Goal: Task Accomplishment & Management: Use online tool/utility

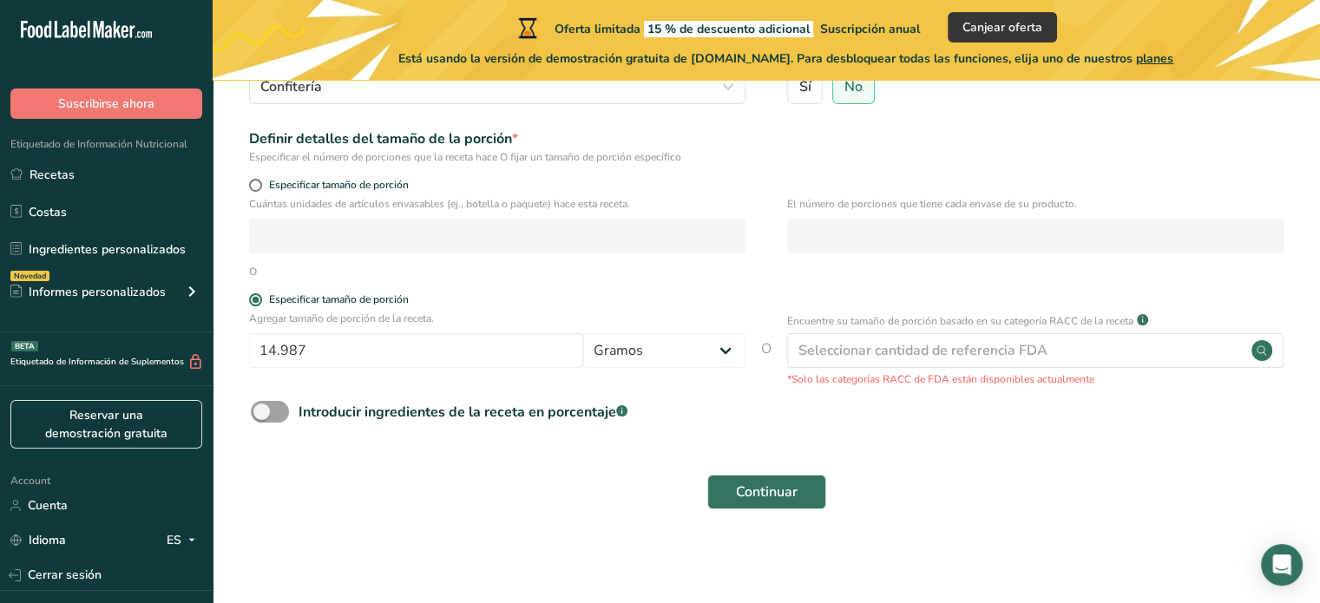
scroll to position [111, 0]
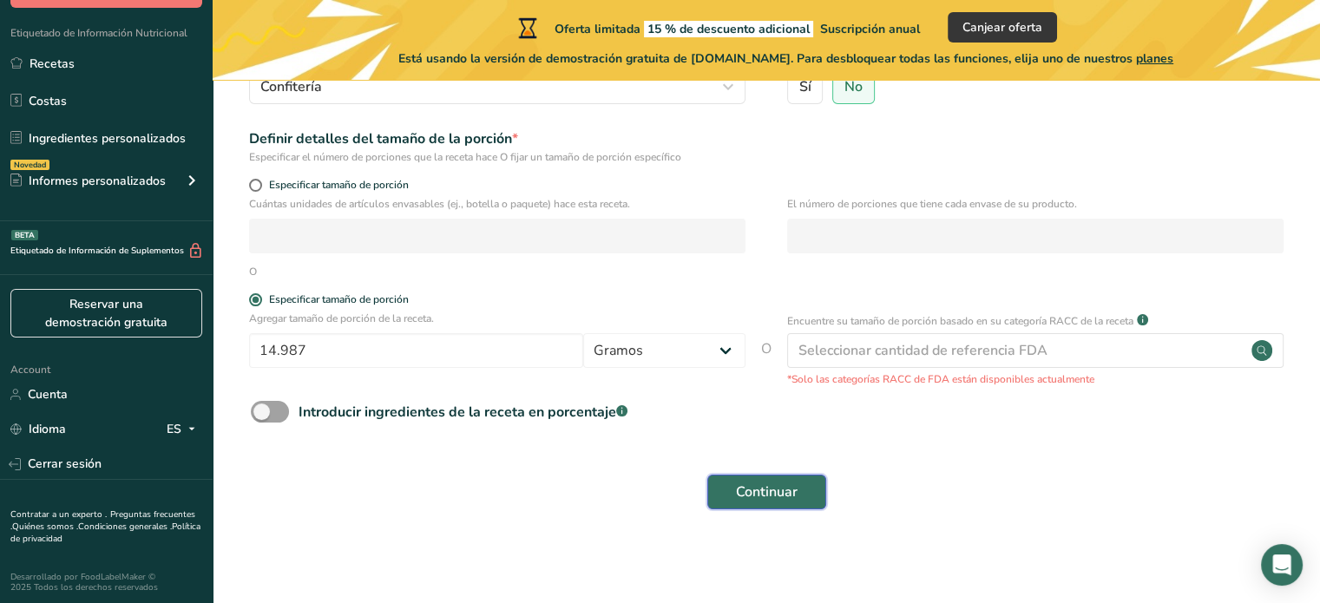
click at [761, 499] on span "Continuar" at bounding box center [767, 492] width 62 height 21
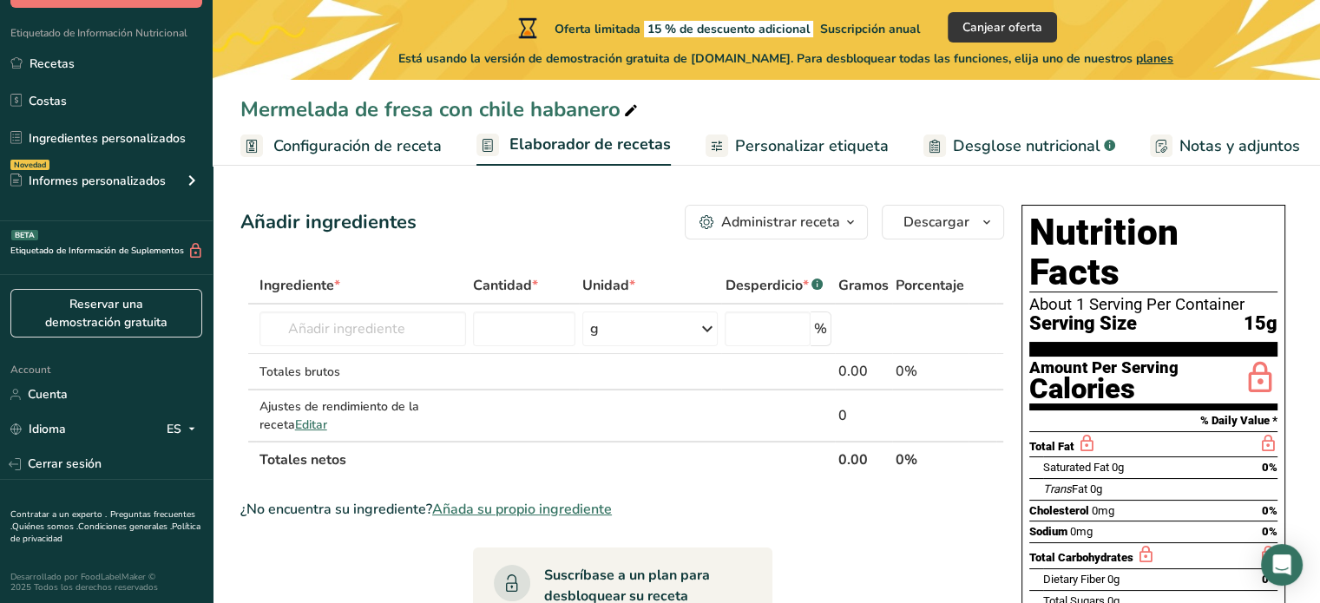
click at [850, 216] on icon "button" at bounding box center [850, 223] width 14 height 22
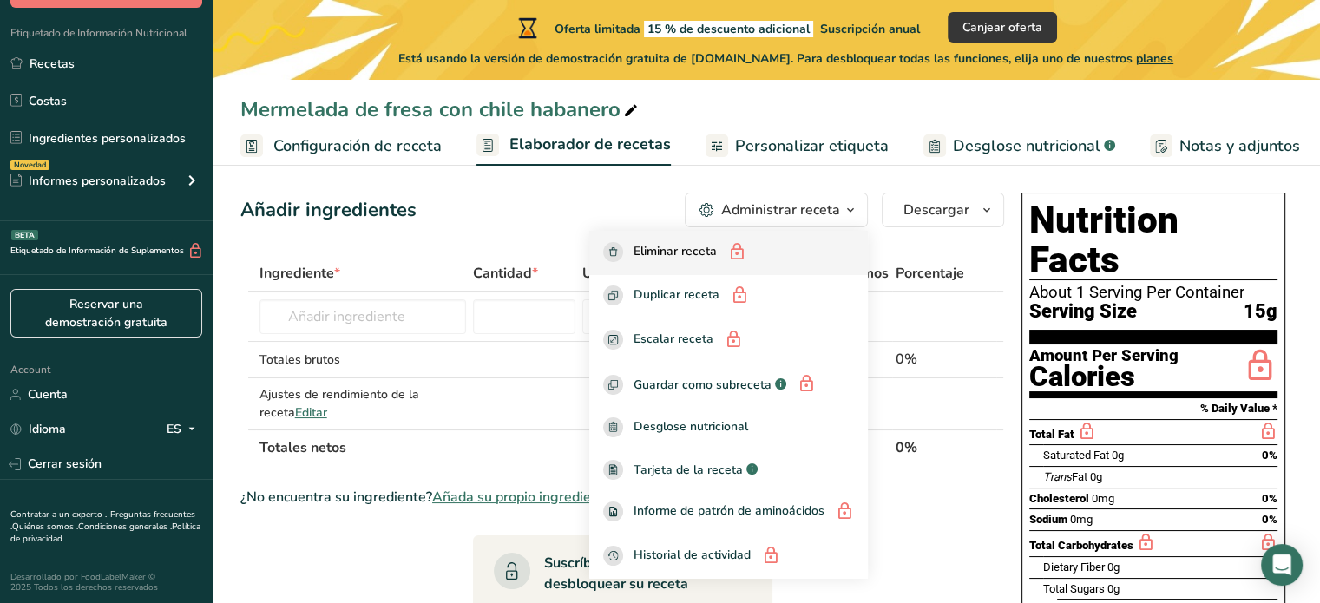
scroll to position [10, 0]
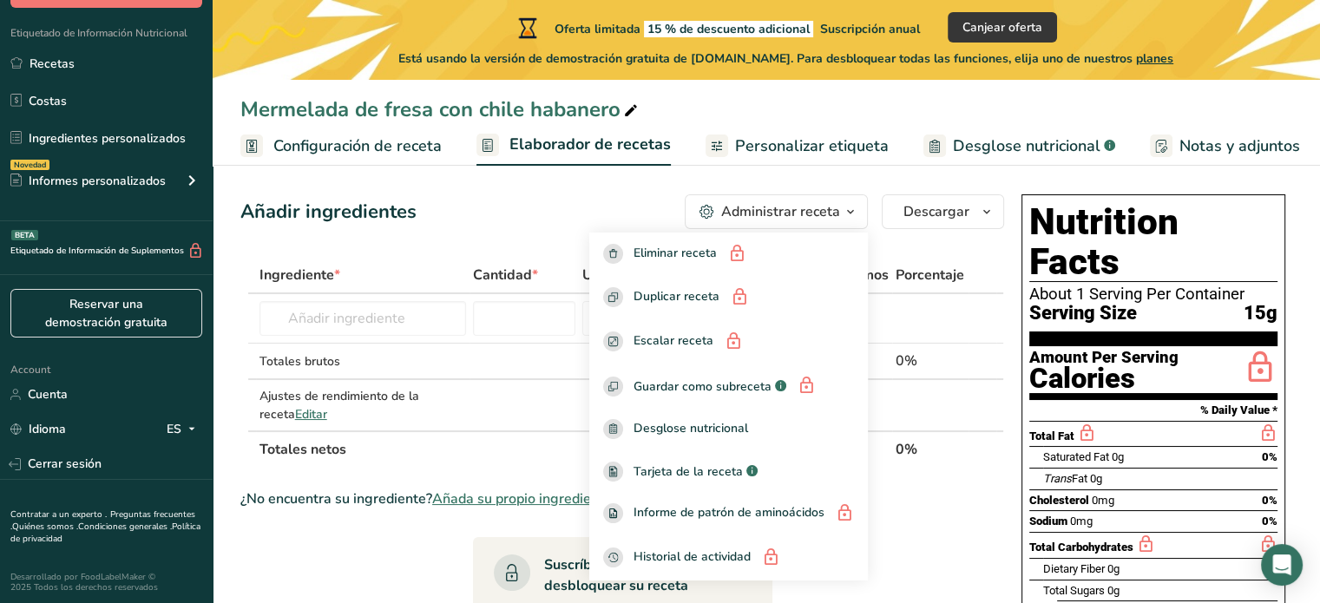
click at [1183, 206] on h1 "Nutrition Facts" at bounding box center [1153, 242] width 248 height 80
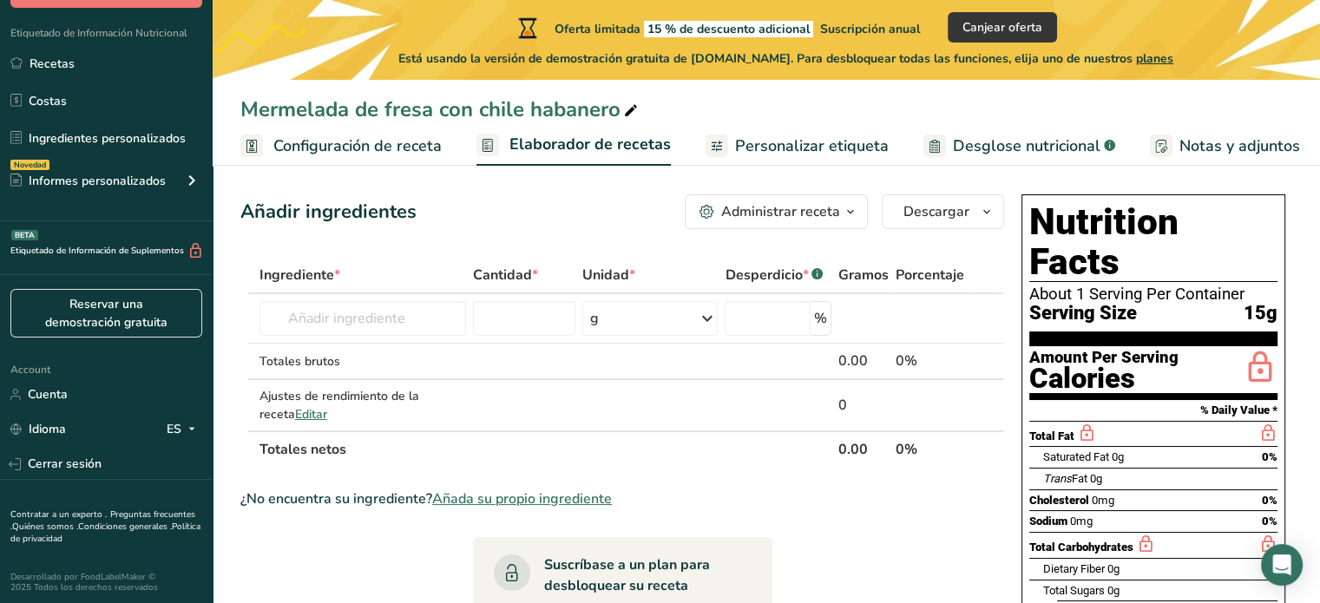
click at [834, 144] on span "Personalizar etiqueta" at bounding box center [812, 145] width 154 height 23
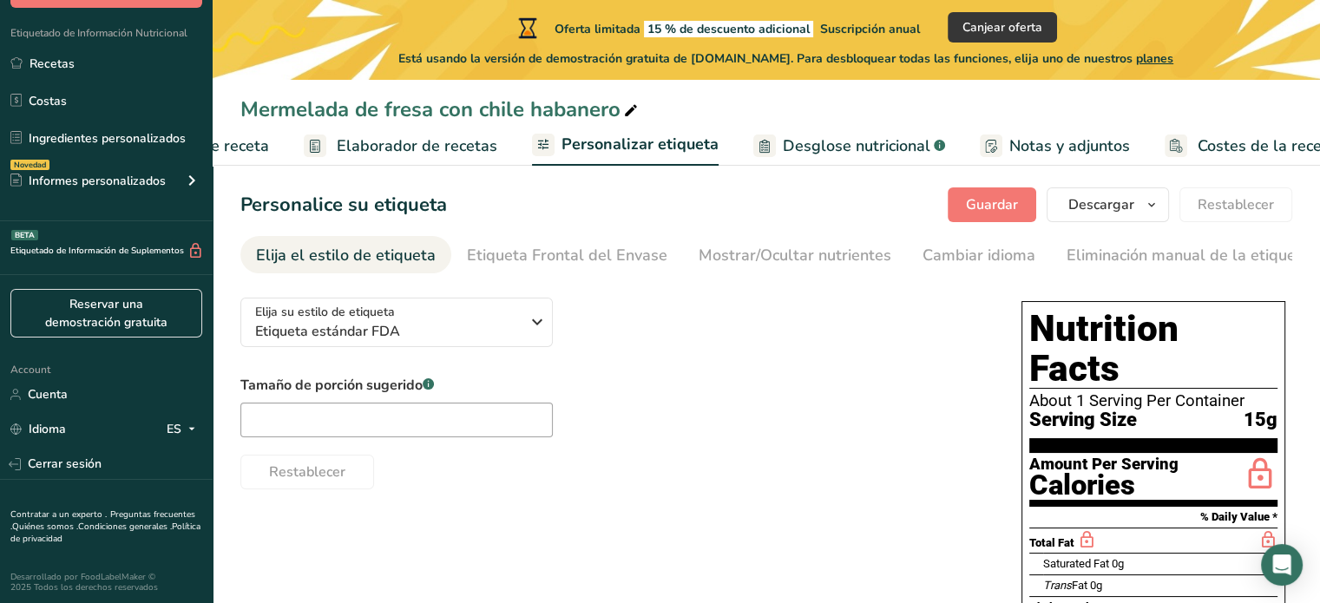
scroll to position [0, 208]
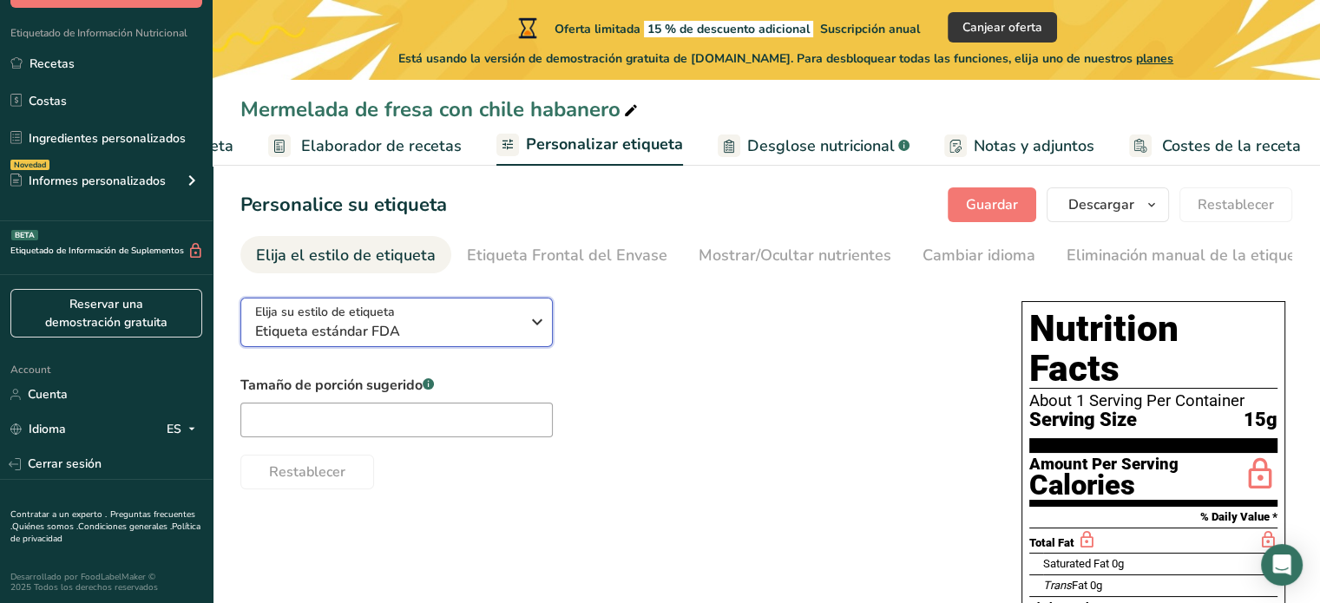
click at [502, 326] on span "Etiqueta estándar FDA" at bounding box center [387, 331] width 265 height 21
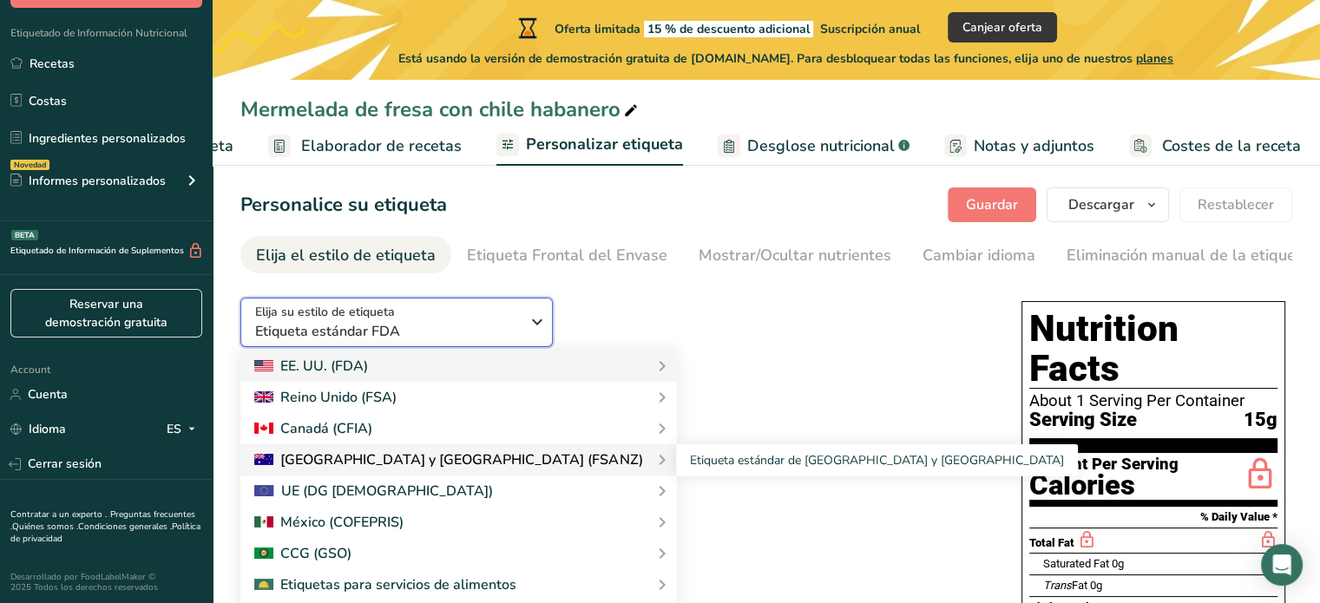
scroll to position [312, 0]
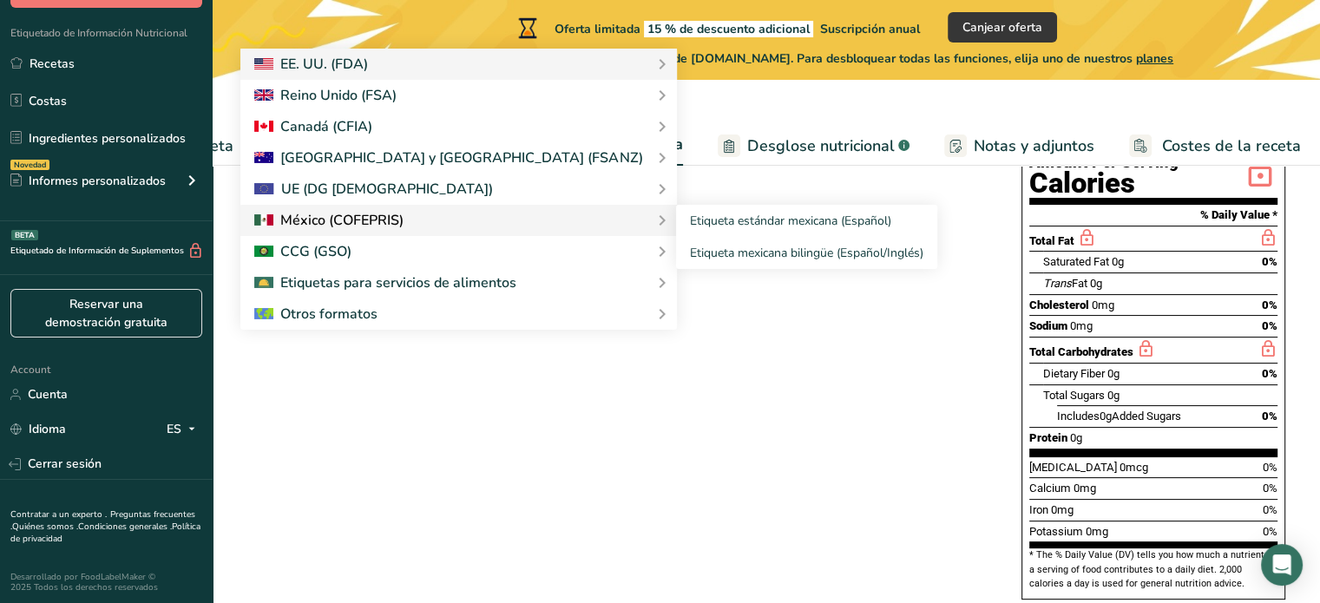
click at [395, 218] on div at bounding box center [328, 220] width 149 height 21
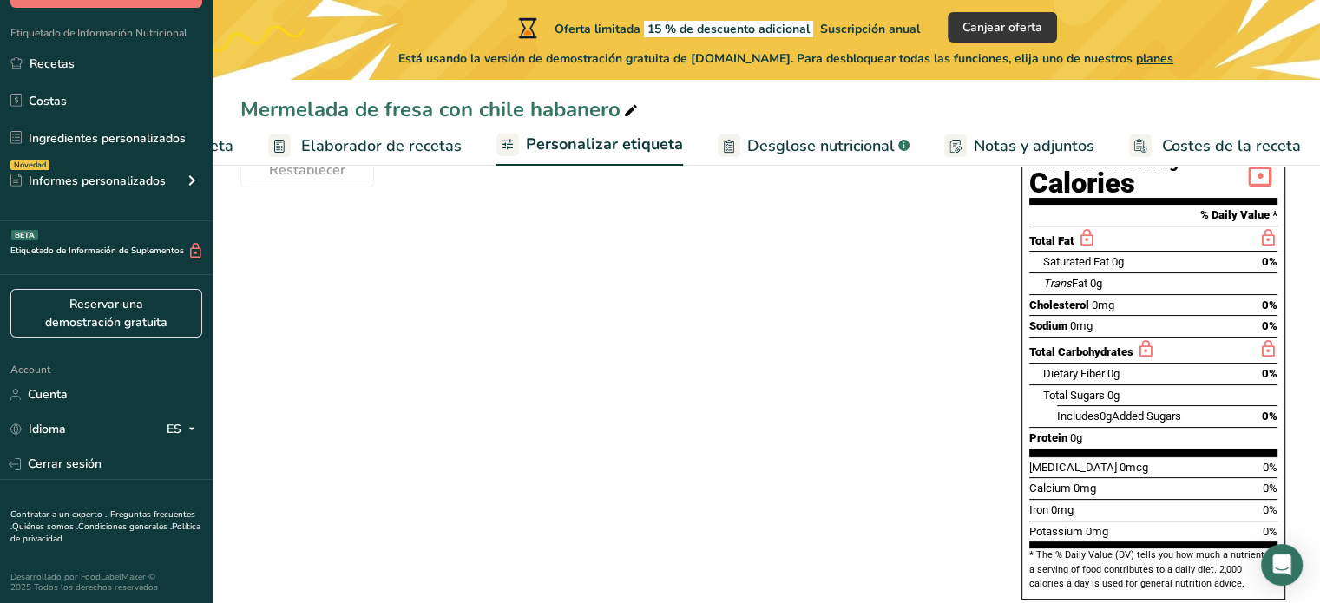
click at [642, 145] on span "Personalizar etiqueta" at bounding box center [604, 144] width 157 height 23
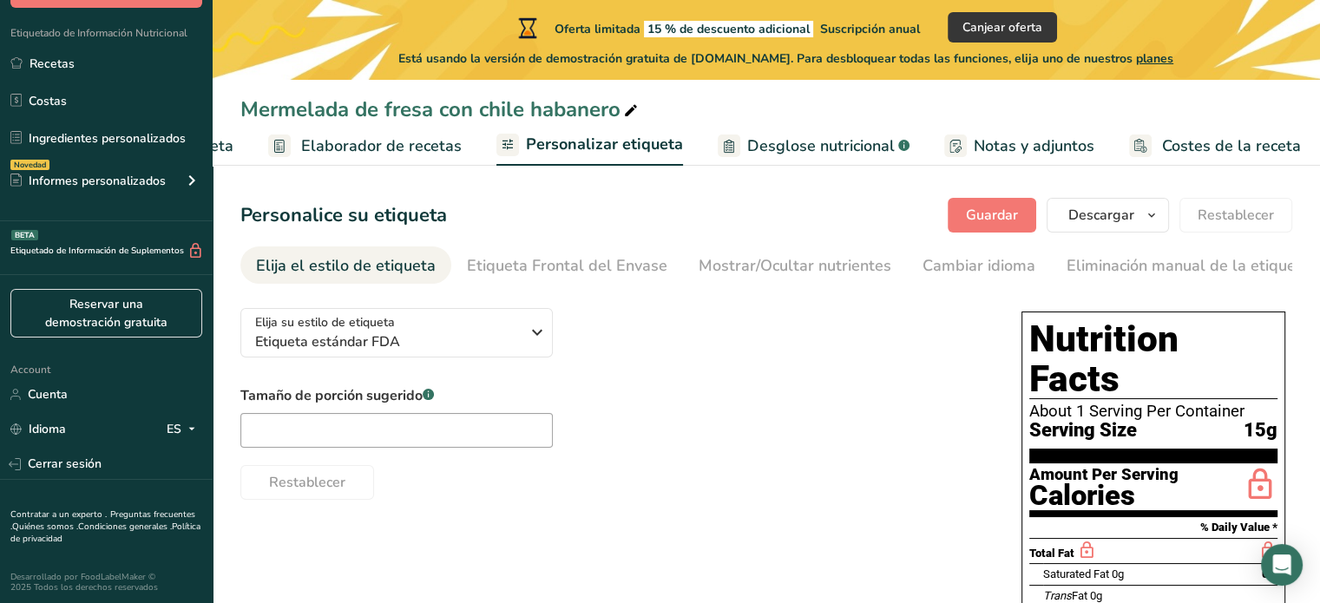
scroll to position [0, 0]
click at [488, 346] on span "Etiqueta estándar FDA" at bounding box center [387, 341] width 265 height 21
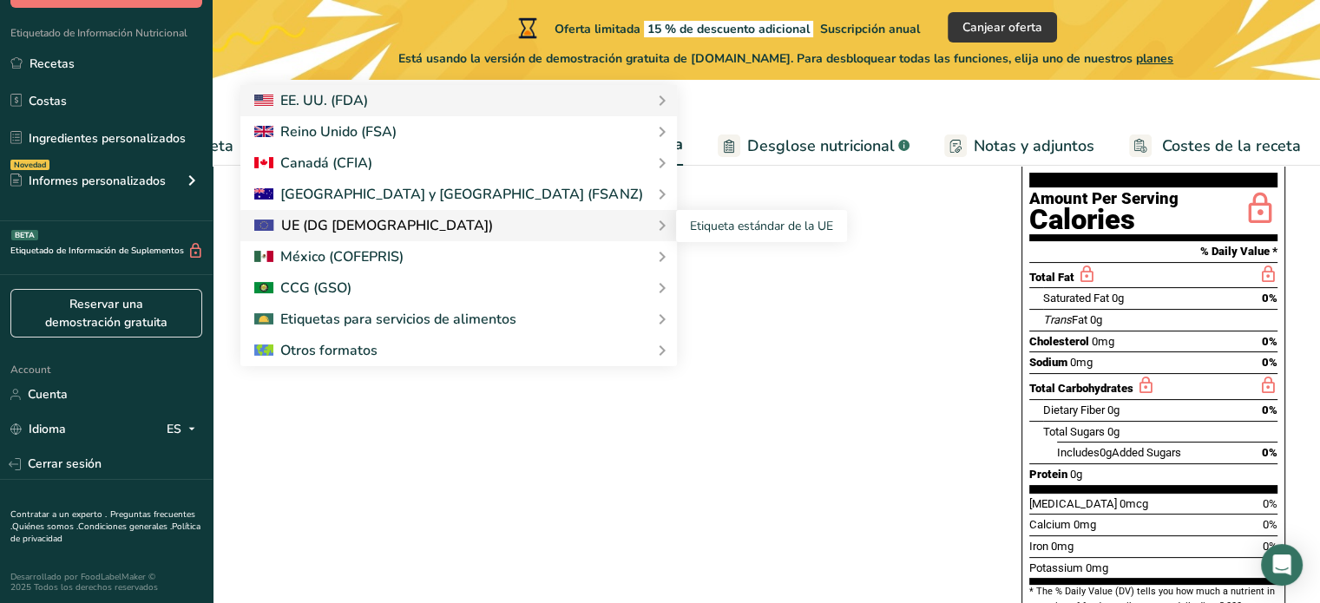
scroll to position [312, 0]
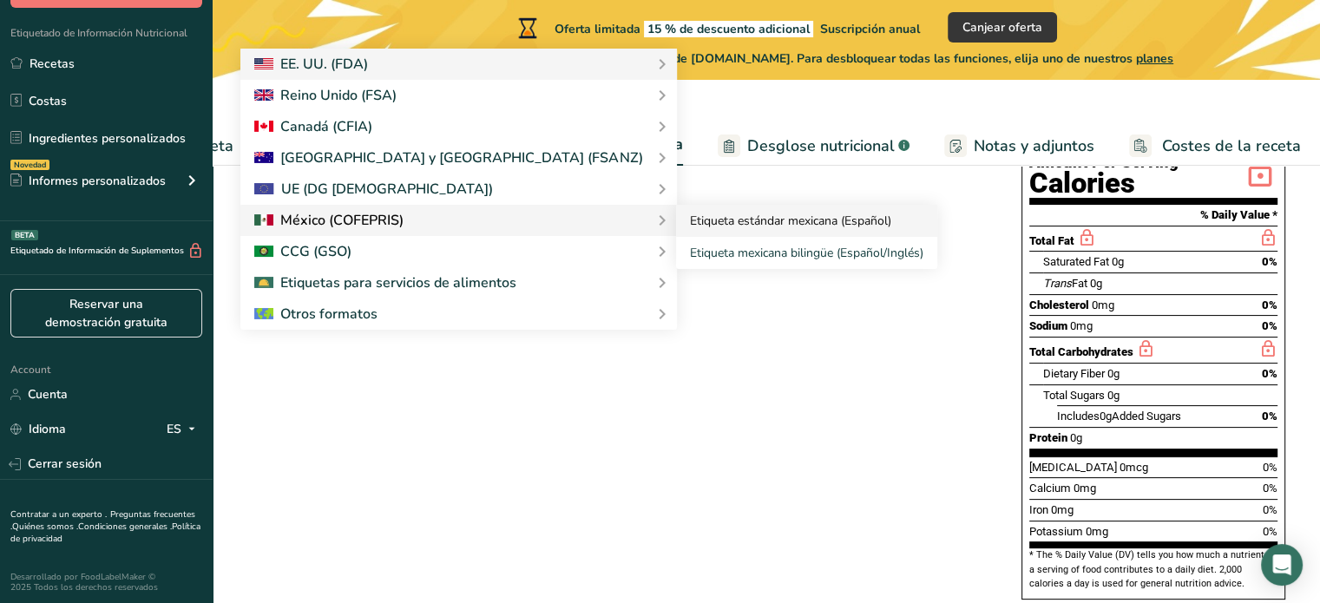
click at [676, 225] on link "Etiqueta estándar mexicana (Español)" at bounding box center [806, 221] width 261 height 32
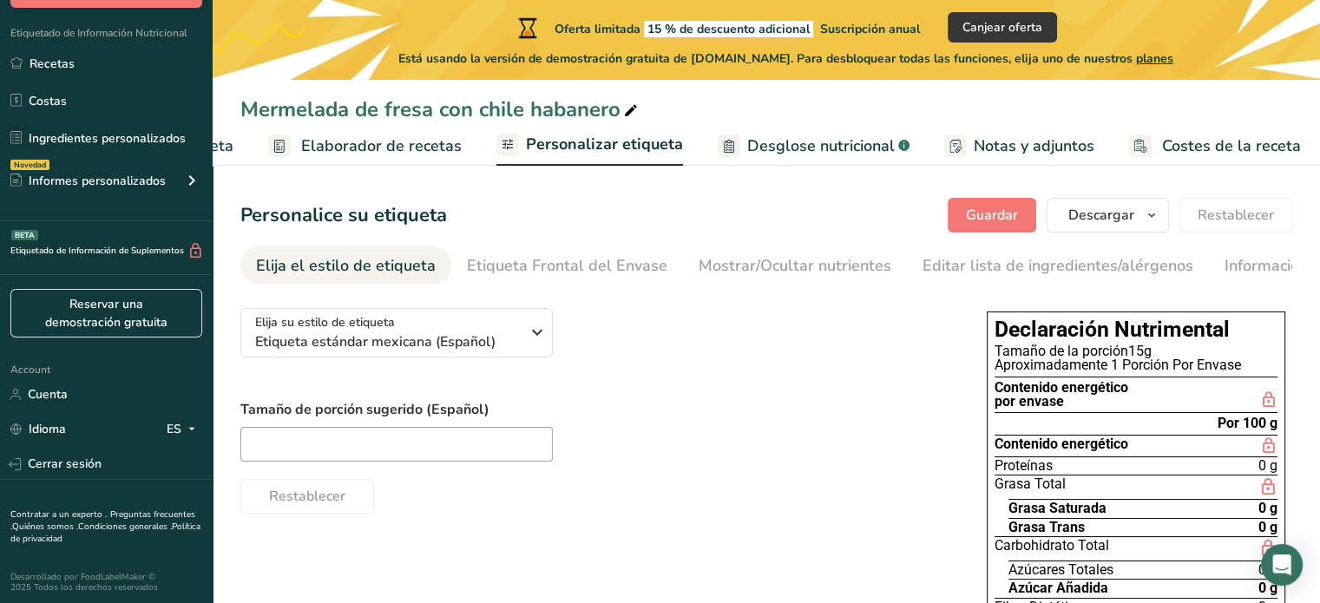
scroll to position [0, 0]
click at [461, 434] on input "text" at bounding box center [396, 444] width 312 height 35
type input "15g"
click at [435, 146] on span "Elaborador de recetas" at bounding box center [381, 145] width 161 height 23
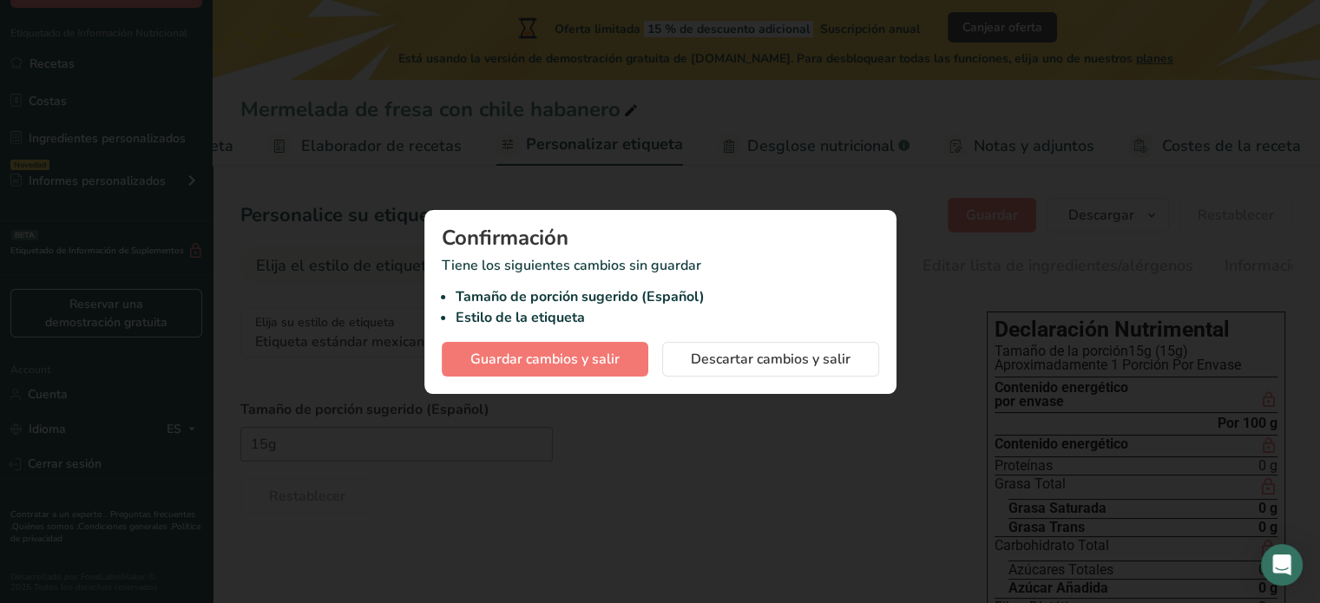
scroll to position [0, 194]
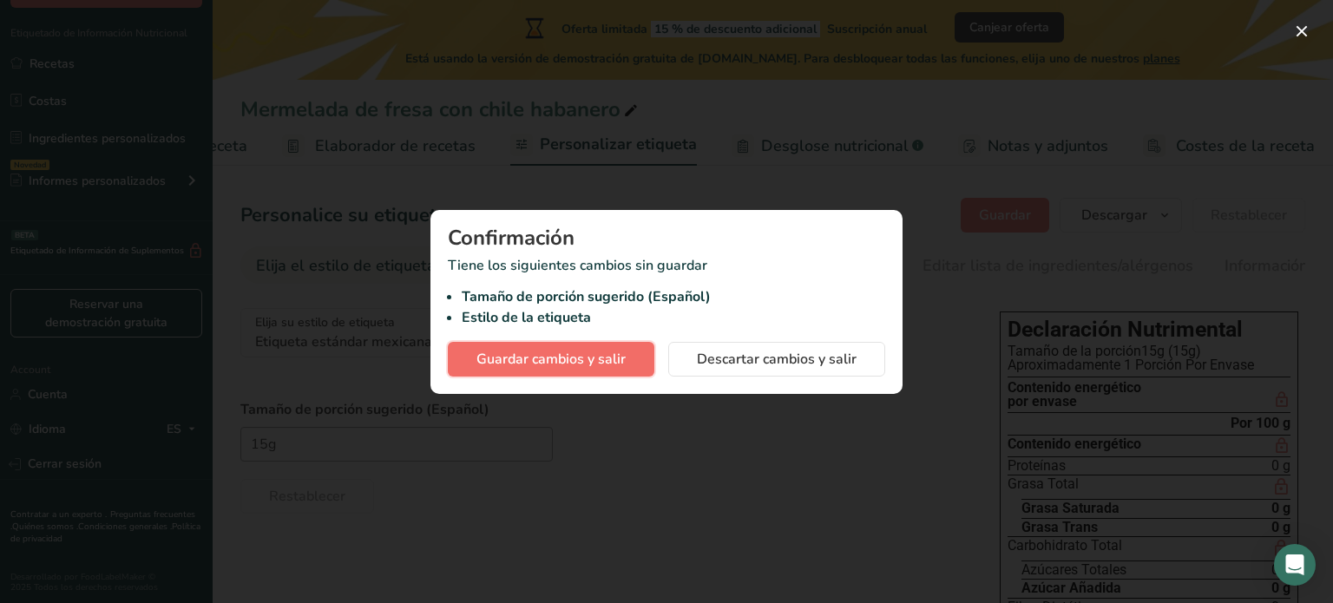
click at [627, 360] on button "Guardar cambios y salir" at bounding box center [551, 359] width 206 height 35
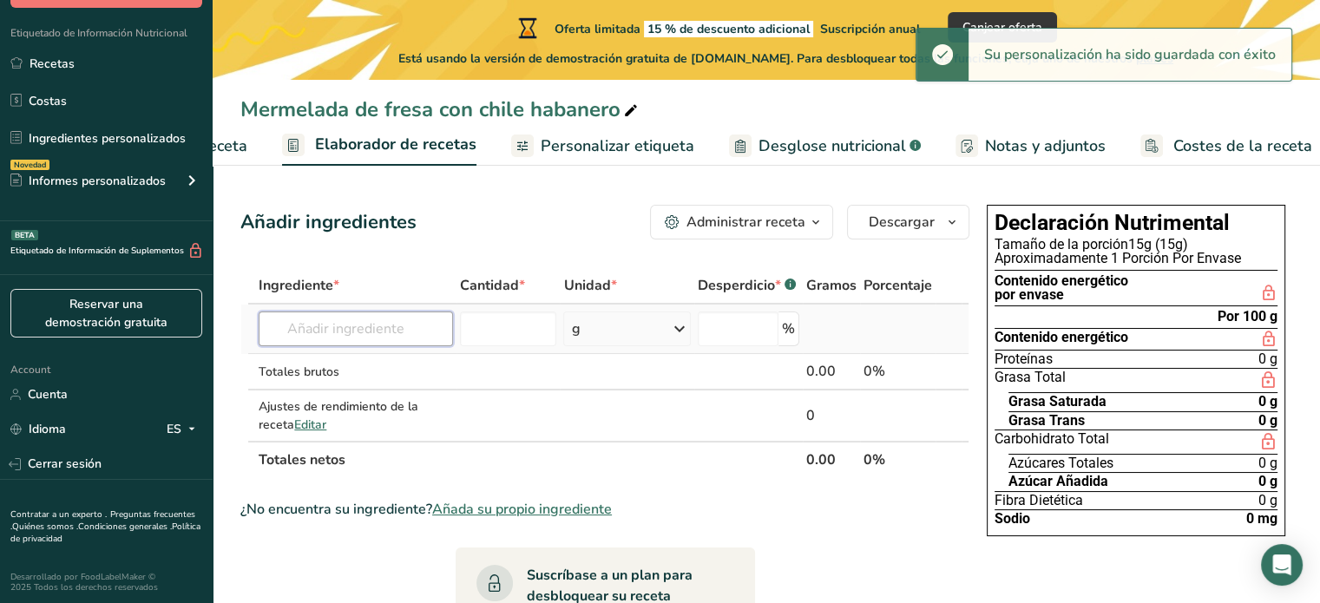
click at [385, 331] on input "text" at bounding box center [355, 328] width 193 height 35
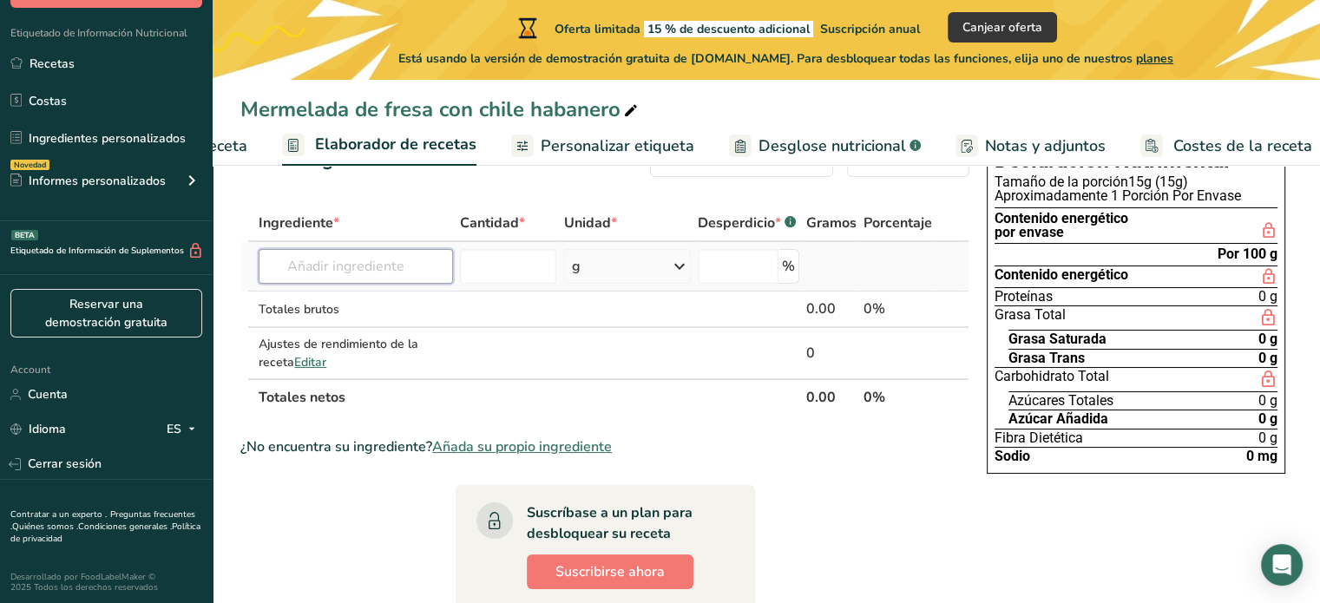
scroll to position [61, 0]
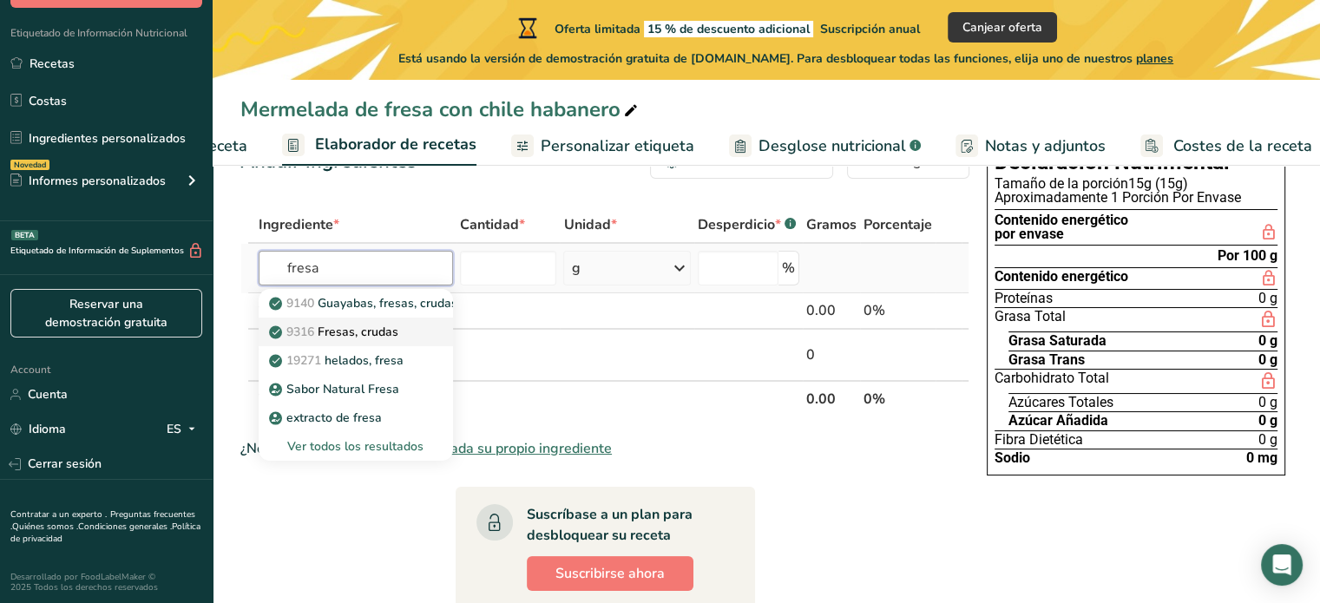
type input "fresa"
click at [396, 337] on p "9316 Fresas, crudas" at bounding box center [335, 332] width 126 height 18
type input "Strawberries, raw"
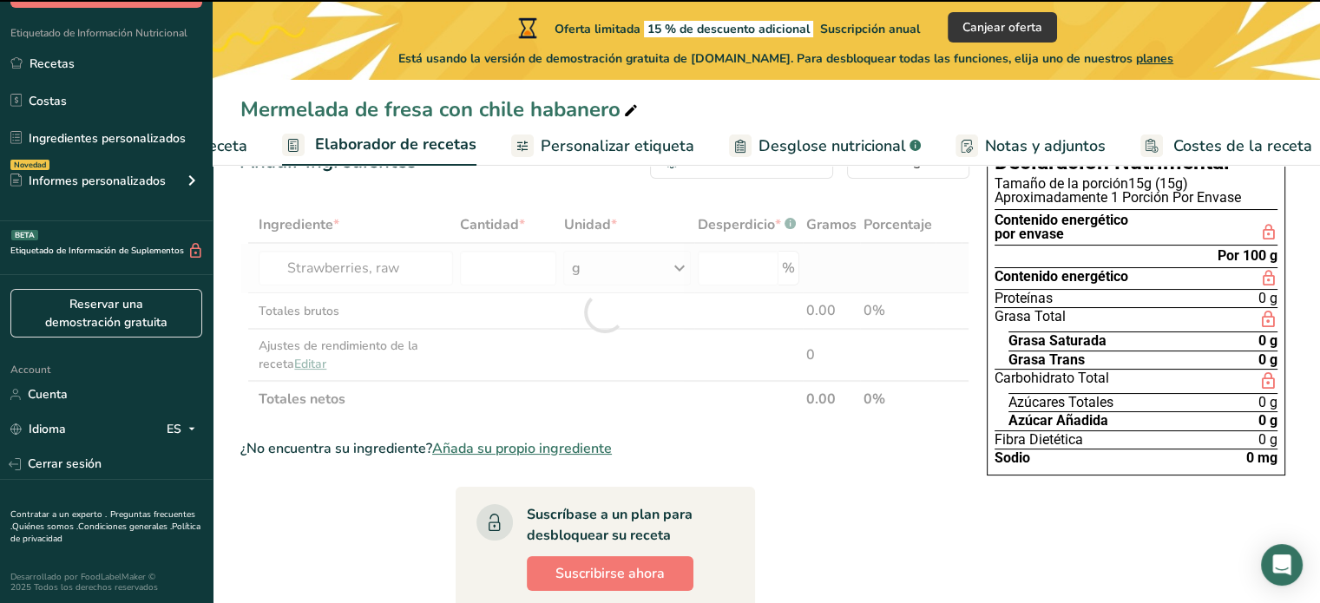
type input "0"
